Goal: Transaction & Acquisition: Purchase product/service

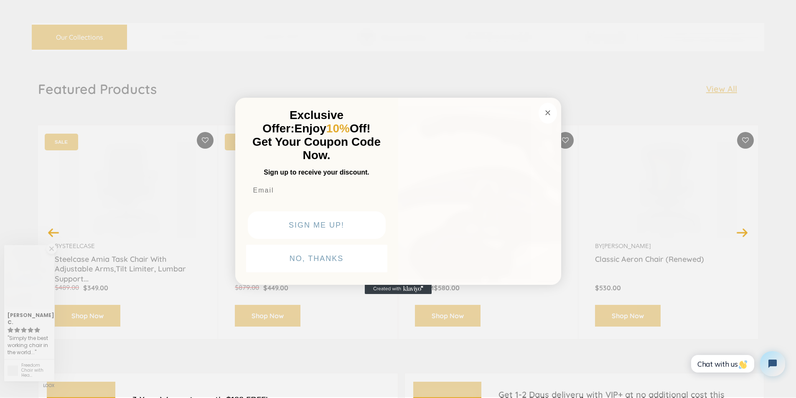
scroll to position [1693, 0]
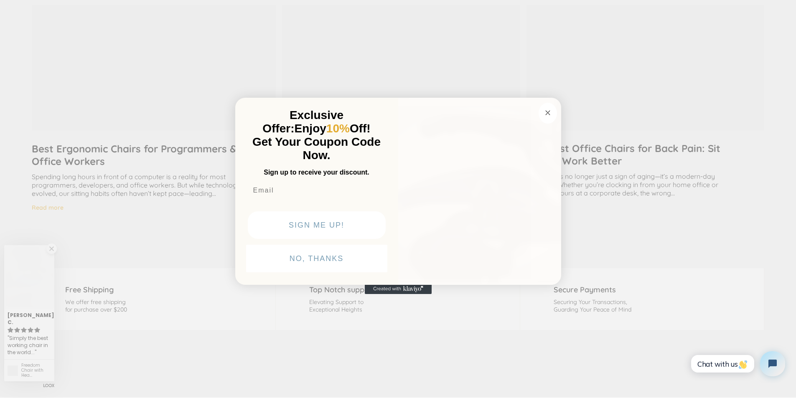
click at [463, 199] on img "POPUP Form" at bounding box center [479, 189] width 163 height 187
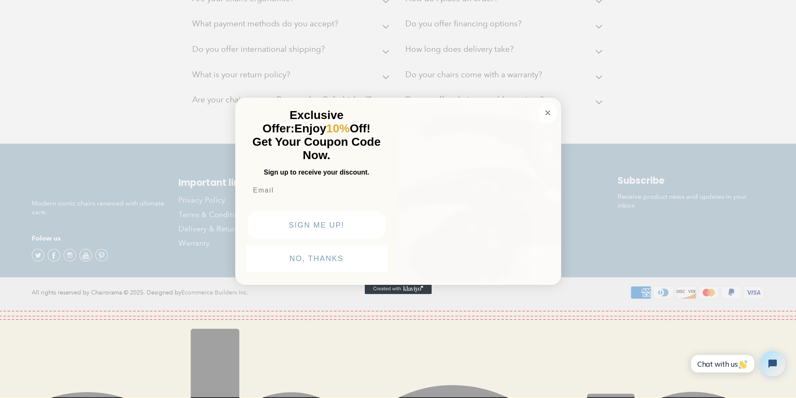
scroll to position [1113, 0]
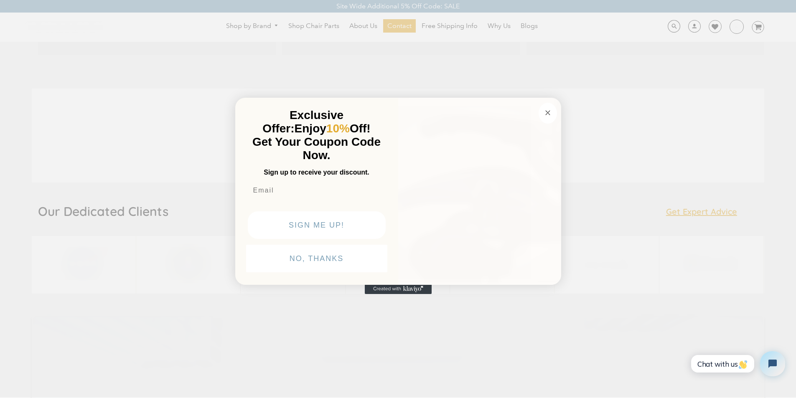
click at [439, 199] on img "POPUP Form" at bounding box center [479, 189] width 163 height 187
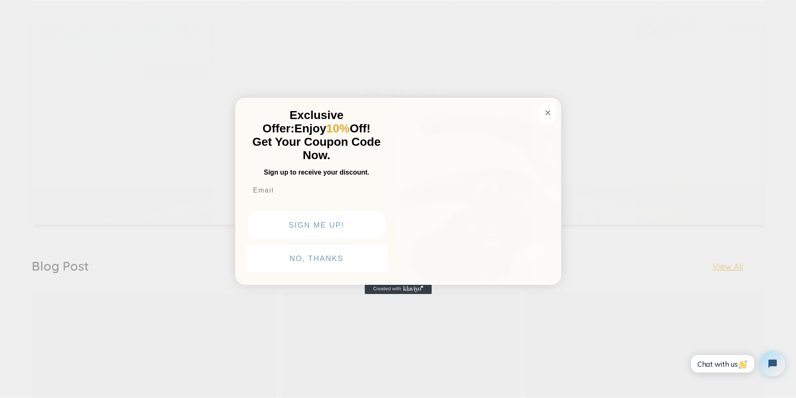
scroll to position [1447, 0]
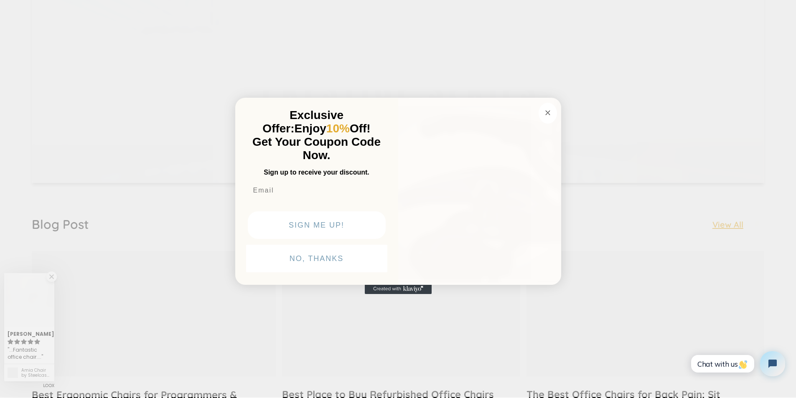
click at [426, 365] on div "Close dialog Exclusive Offer: Enjoy 10% Off! Get Your Coupon Code Now. Sign up …" at bounding box center [398, 198] width 796 height 398
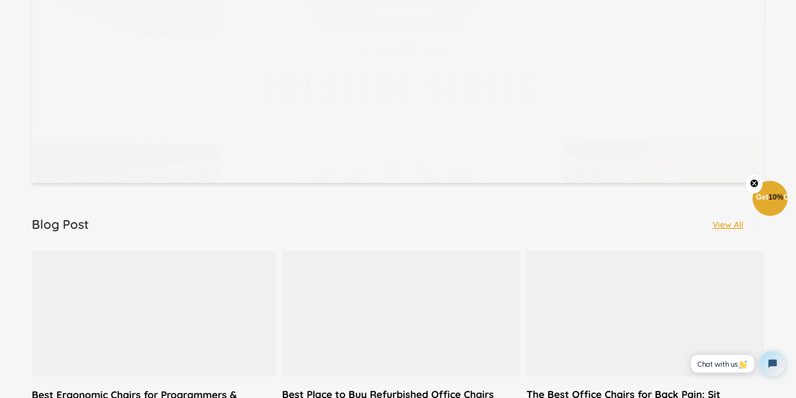
click at [501, 31] on div at bounding box center [398, 81] width 732 height 203
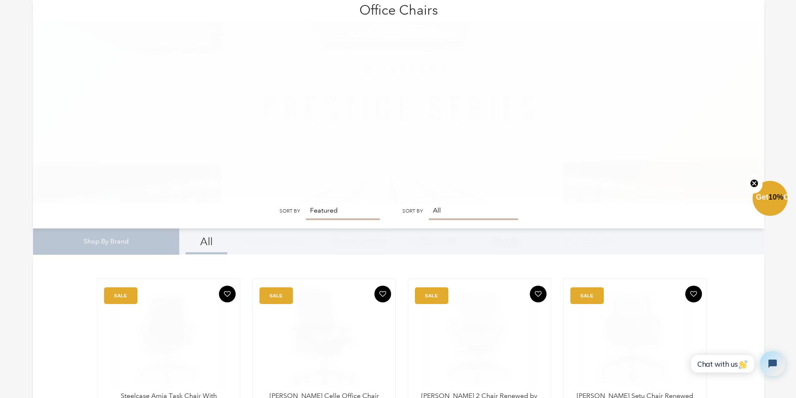
scroll to position [1980, 0]
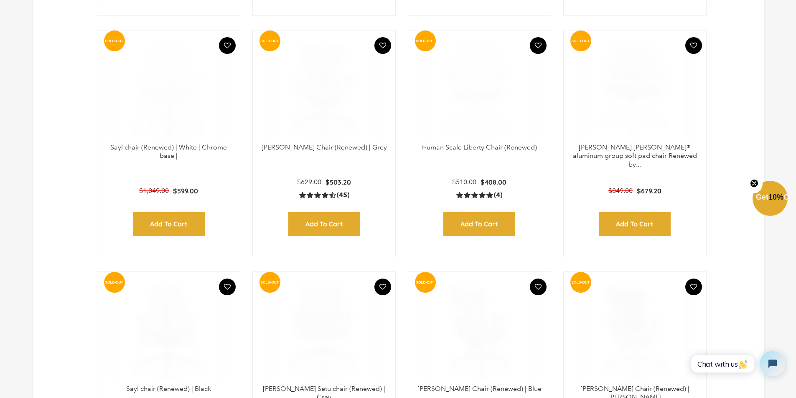
click at [272, 199] on div "Layer 1 SOLD-OUT $503.20 $629.00 4.4 rating (45 votes) (45) Add to Cart Quick V…" at bounding box center [324, 203] width 126 height 63
click at [363, 221] on div "Layer 1 SOLD-OUT $503.20 $629.00 4.4 rating (45 votes) (45) Add to Cart Quick V…" at bounding box center [324, 203] width 126 height 63
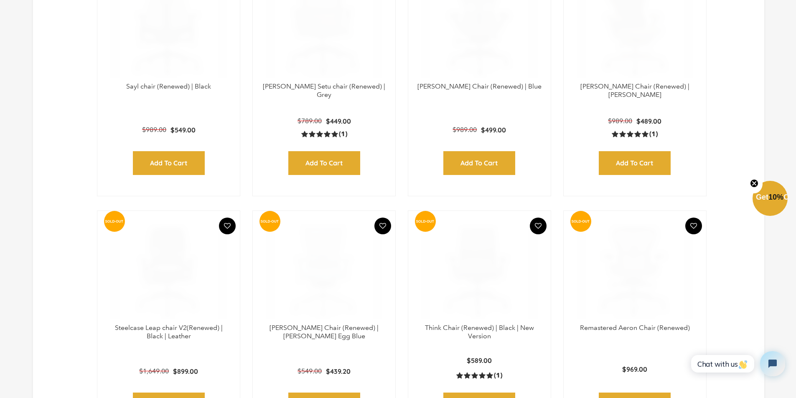
click at [510, 199] on div "Herman Miller Mirra Chair (Renewed) | Blue Layer 1 SOLD-OUT $499.00 $989.00 Add…" at bounding box center [475, 82] width 155 height 233
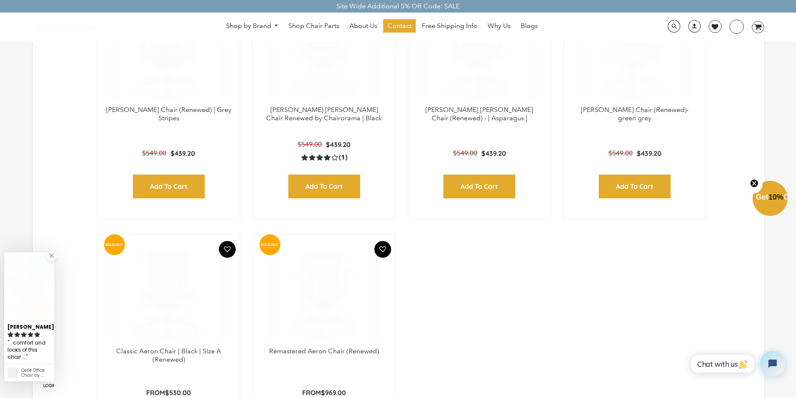
scroll to position [1762, 0]
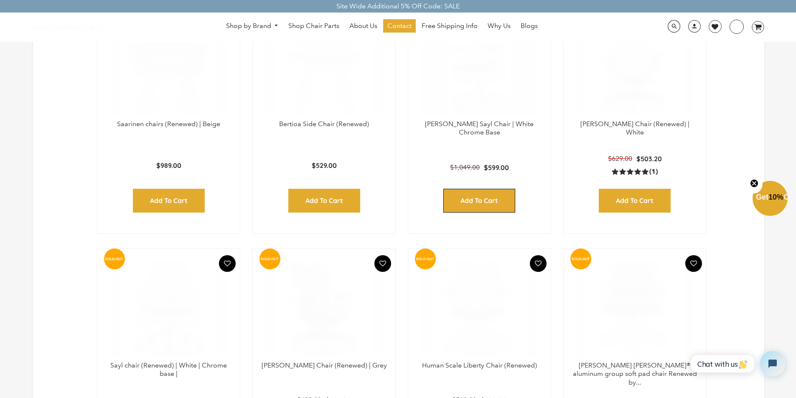
click at [490, 199] on input "Add to Cart" at bounding box center [479, 201] width 72 height 24
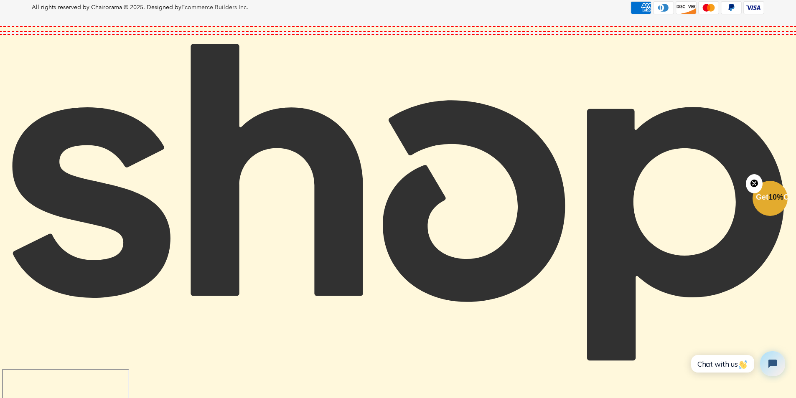
scroll to position [879, 0]
